Goal: Transaction & Acquisition: Purchase product/service

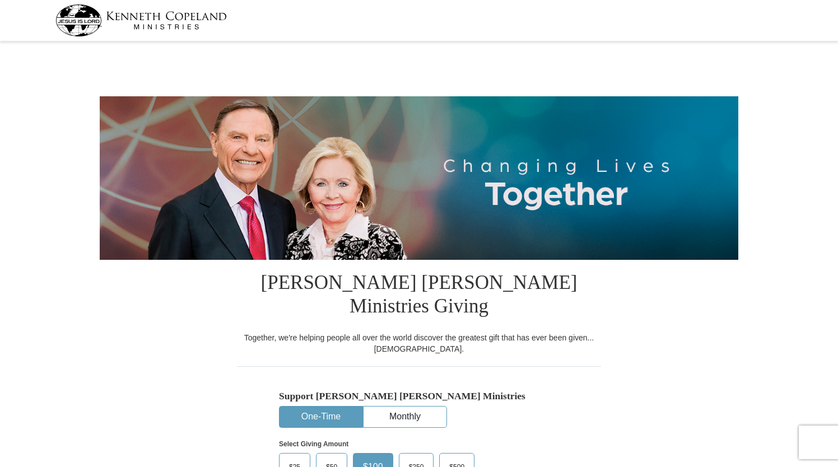
select select "NY"
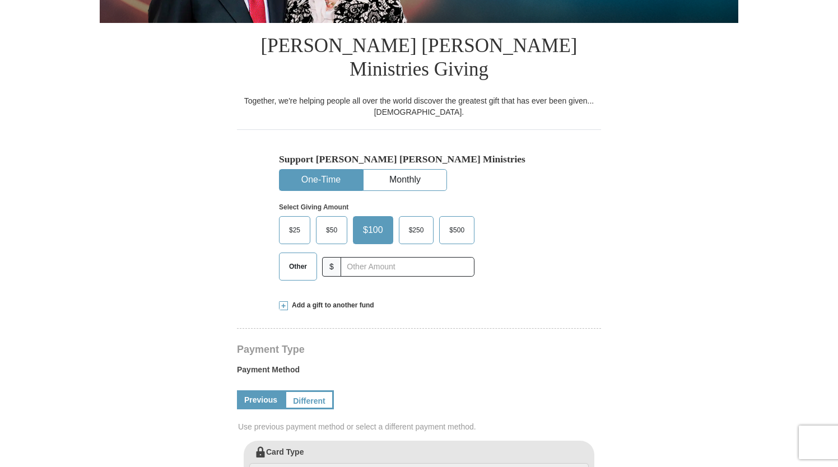
scroll to position [238, 0]
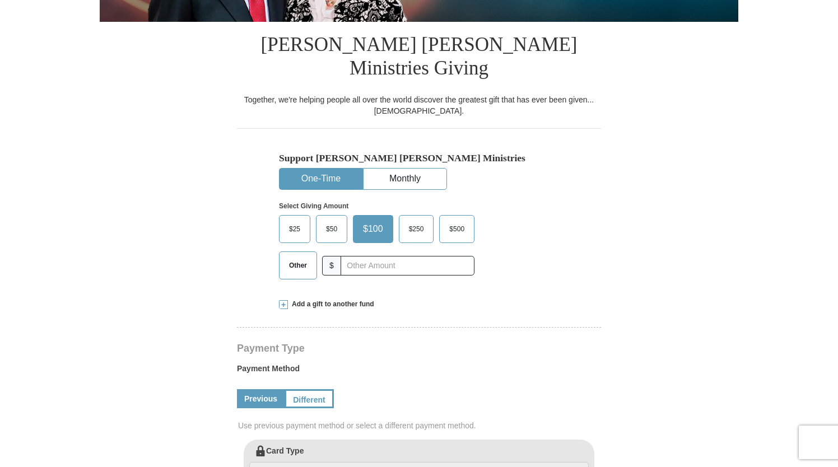
click at [314, 300] on span "Add a gift to another fund" at bounding box center [331, 305] width 86 height 10
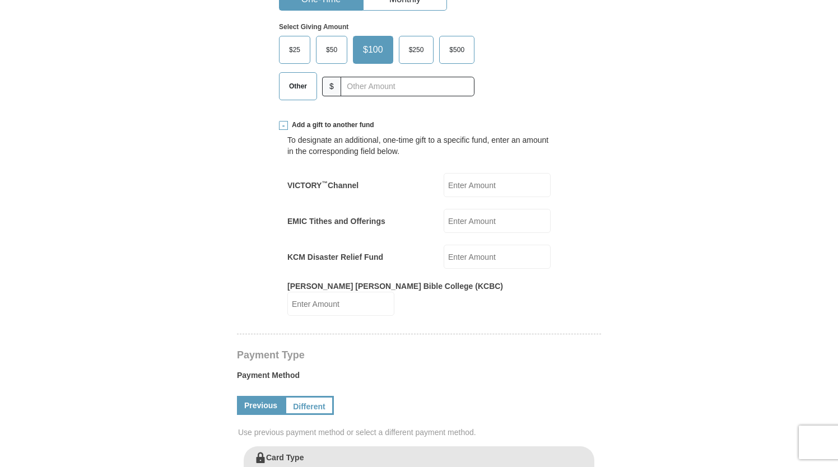
scroll to position [422, 0]
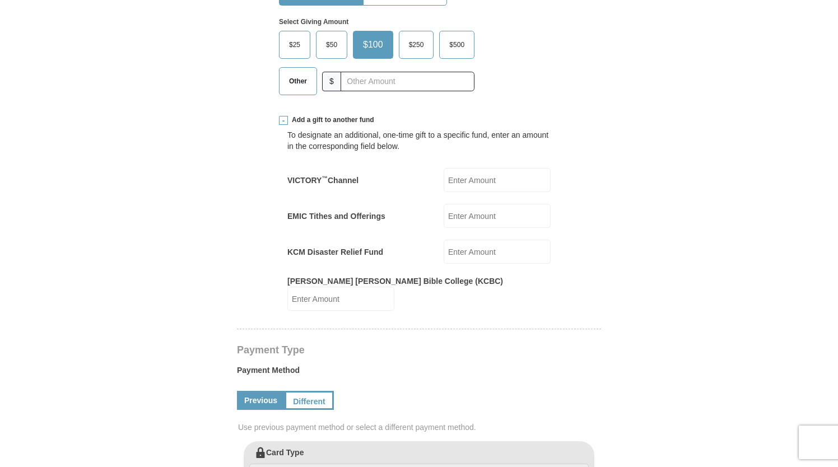
click at [470, 240] on input "KCM Disaster Relief Fund" at bounding box center [496, 252] width 107 height 24
type input "50.00"
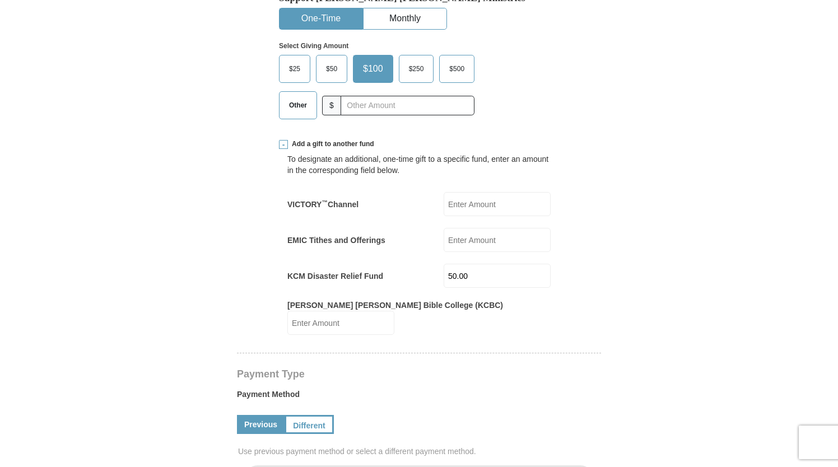
scroll to position [408, 0]
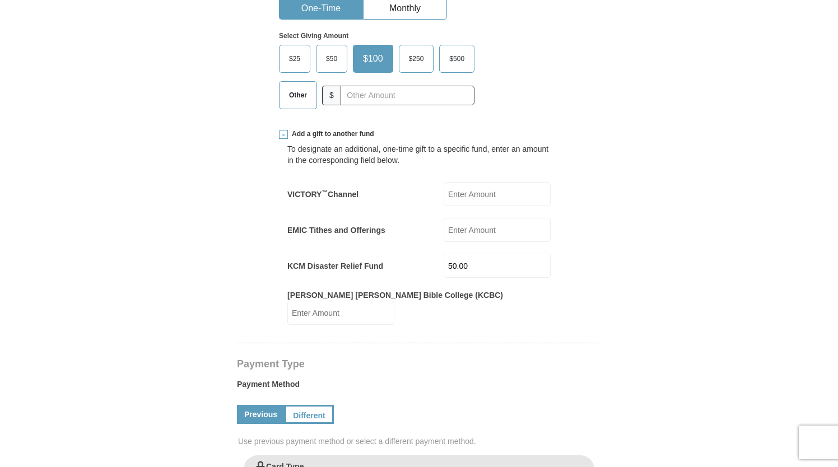
click at [394, 301] on input "Kenneth Copeland Bible College (KCBC)" at bounding box center [340, 313] width 107 height 24
type input "50.00"
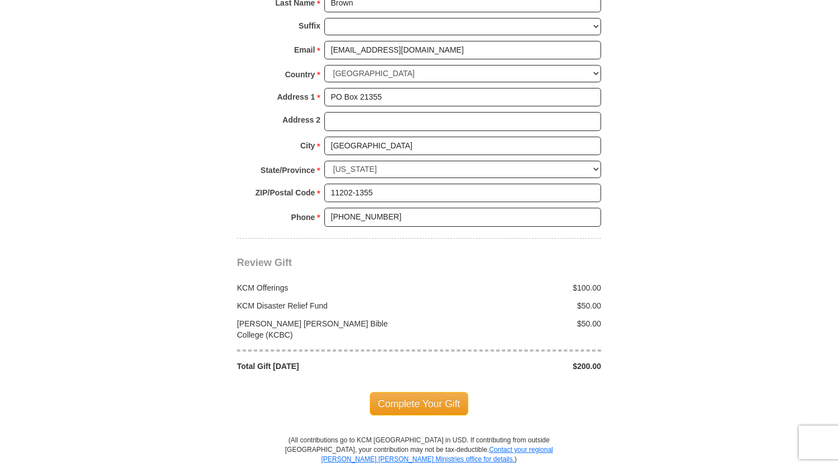
scroll to position [1046, 0]
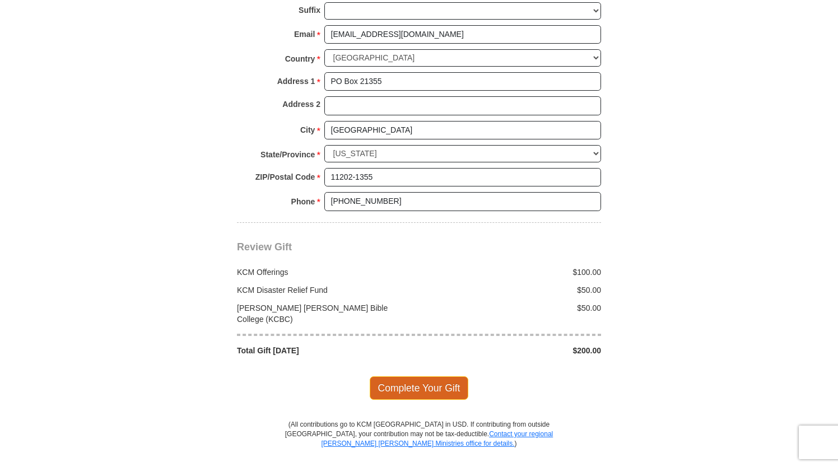
click at [428, 376] on span "Complete Your Gift" at bounding box center [419, 388] width 99 height 24
